Goal: Navigation & Orientation: Find specific page/section

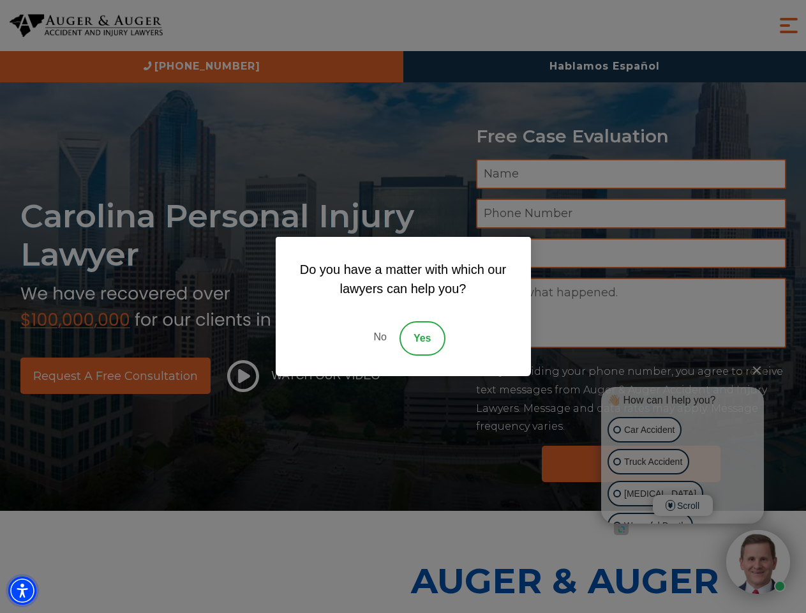
click at [22, 591] on img "Accessibility Menu" at bounding box center [22, 591] width 28 height 28
